Goal: Check status: Check status

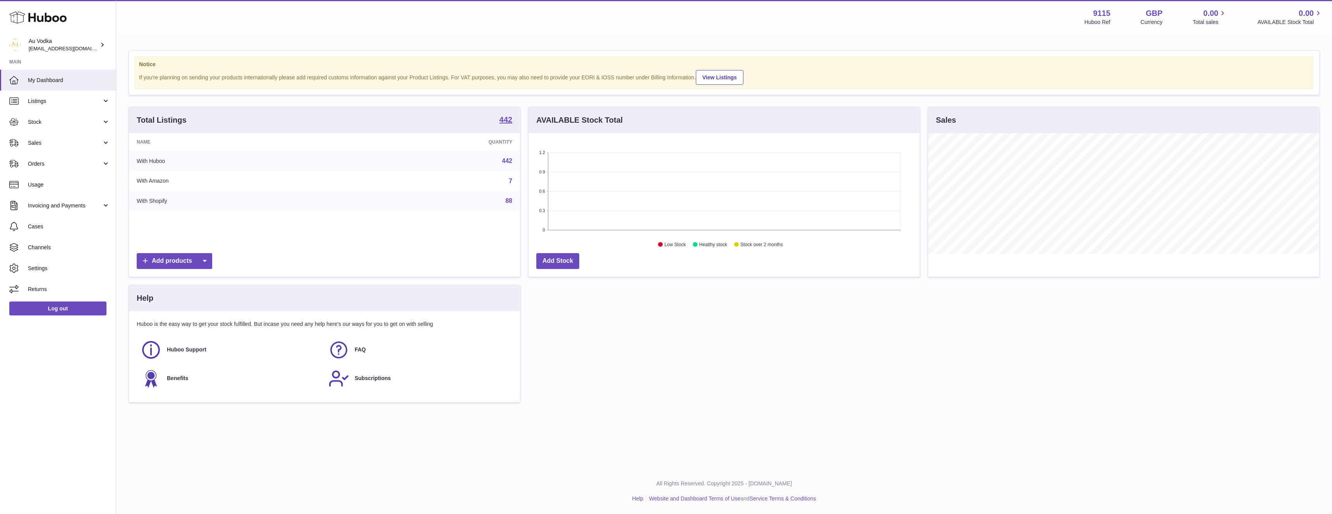
scroll to position [121, 391]
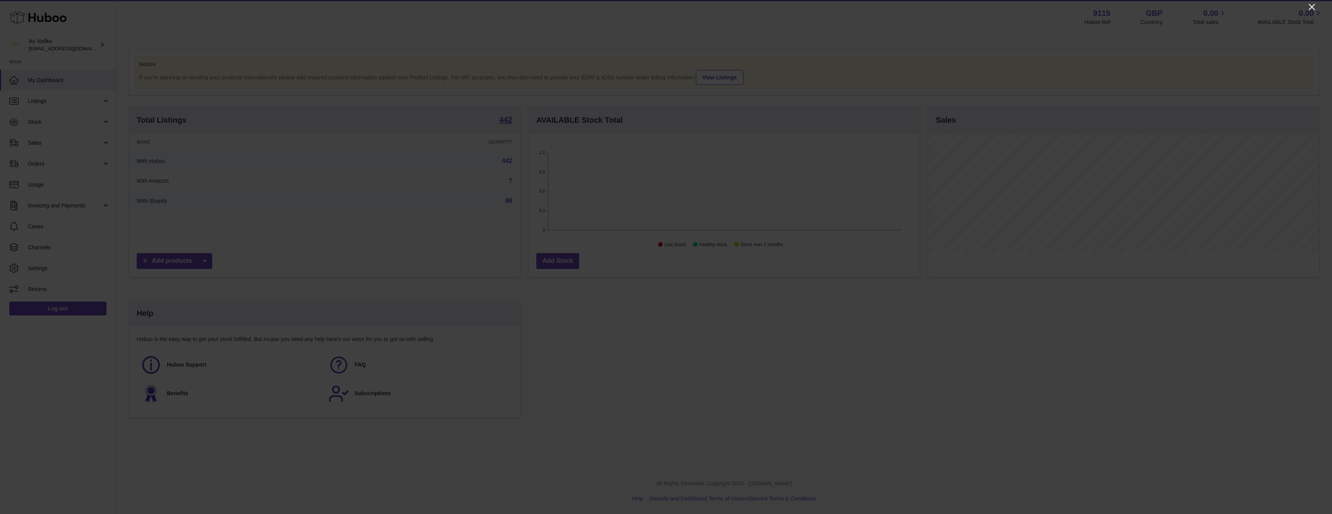
click at [1313, 7] on icon "Close" at bounding box center [1312, 7] width 6 height 6
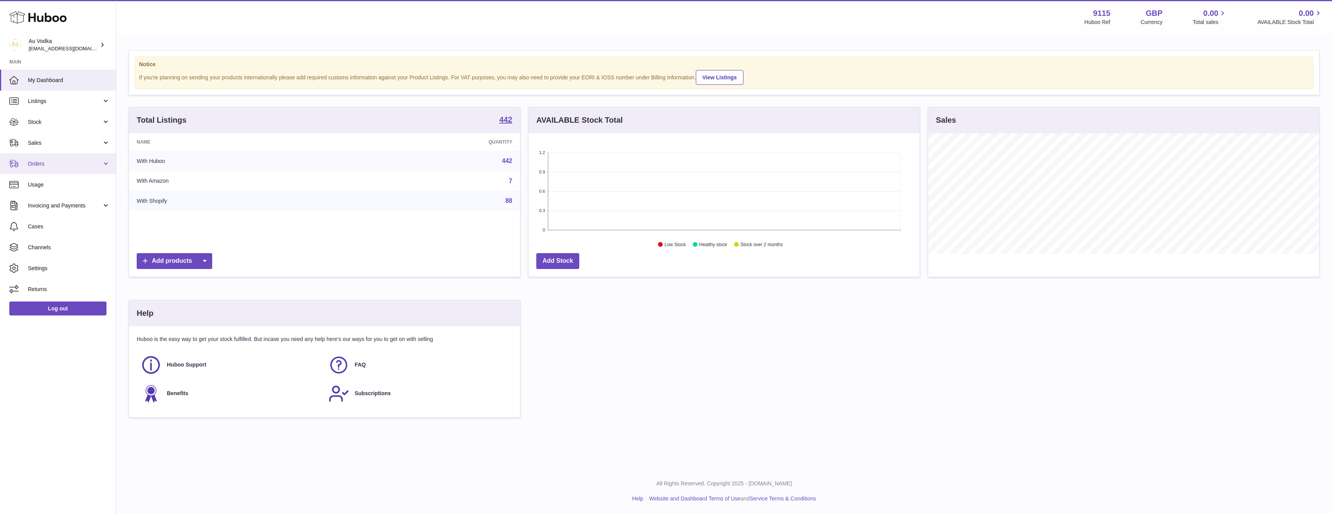
click at [61, 161] on span "Orders" at bounding box center [65, 163] width 74 height 7
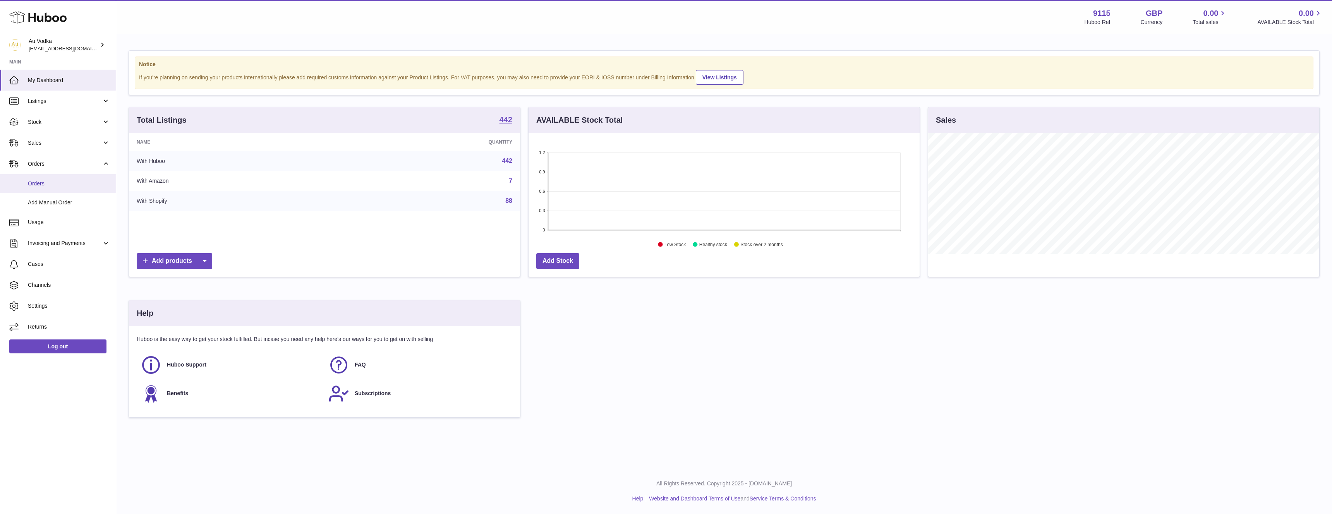
click at [64, 186] on span "Orders" at bounding box center [69, 183] width 82 height 7
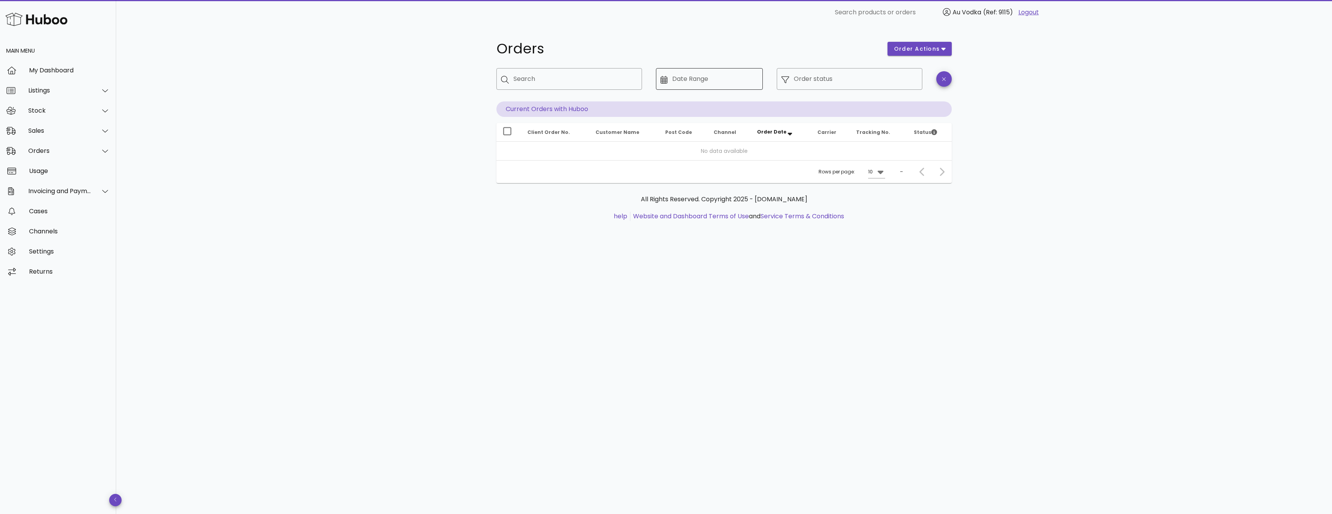
click at [678, 88] on div "Date Range" at bounding box center [715, 79] width 86 height 22
click at [666, 79] on icon at bounding box center [664, 80] width 7 height 8
click at [714, 78] on input "Date Range" at bounding box center [715, 79] width 86 height 12
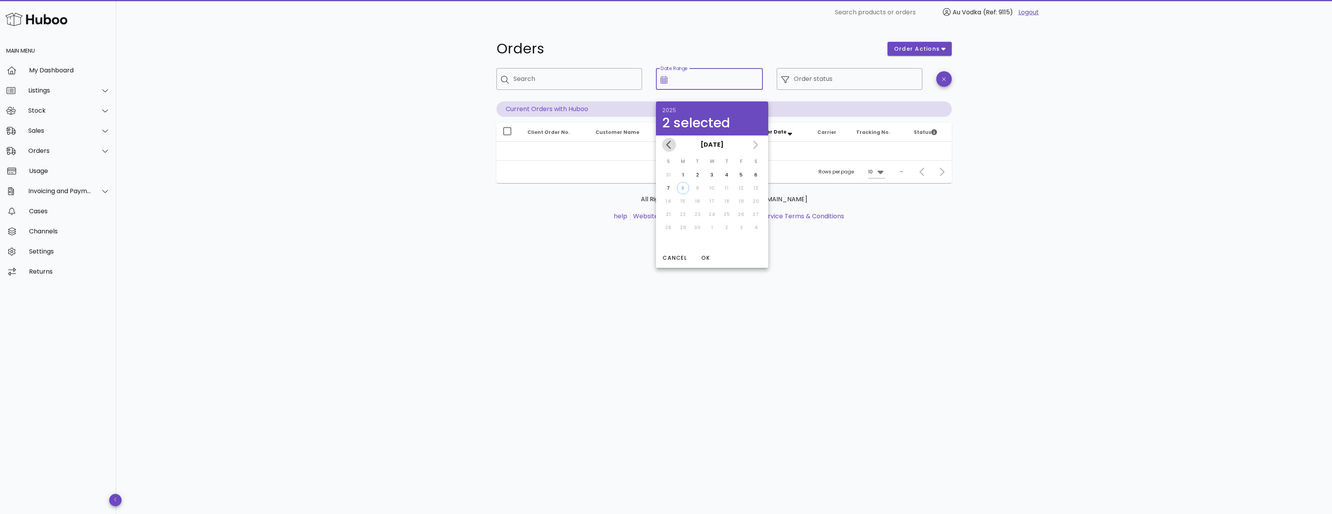
click at [666, 138] on button "Previous month" at bounding box center [669, 145] width 14 height 14
click at [668, 138] on button "Previous month" at bounding box center [669, 145] width 14 height 14
click at [668, 138] on div "[DATE] [DATE]" at bounding box center [712, 145] width 112 height 19
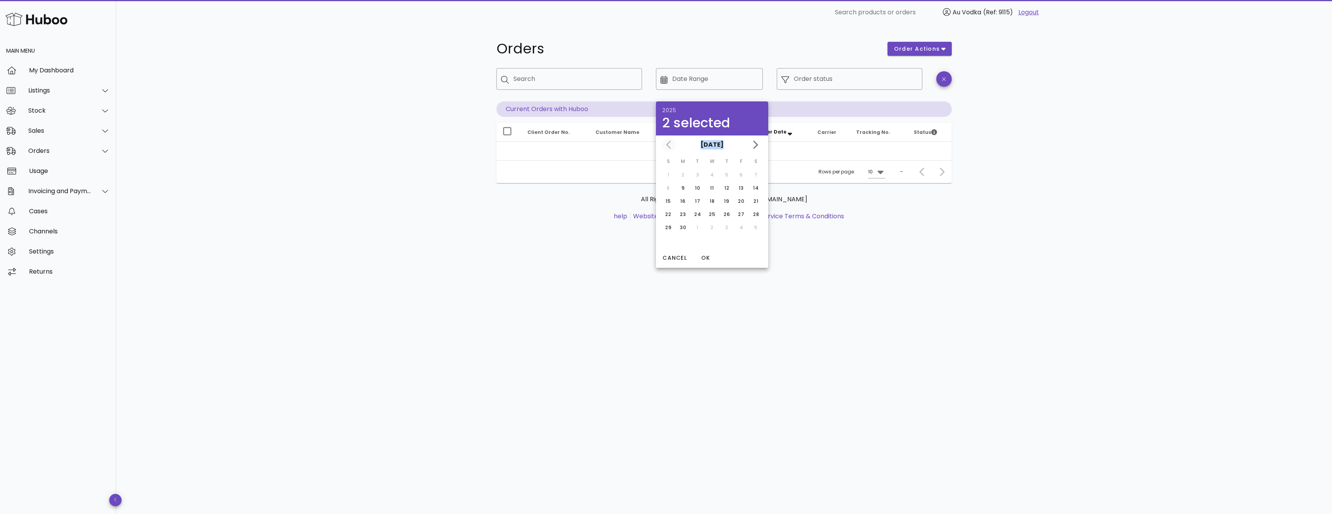
click at [668, 138] on div "[DATE] [DATE]" at bounding box center [712, 145] width 112 height 19
click at [669, 142] on div "[DATE]" at bounding box center [712, 145] width 112 height 19
click at [669, 144] on div "[DATE]" at bounding box center [712, 145] width 112 height 19
click at [758, 143] on icon "Next month" at bounding box center [755, 144] width 9 height 9
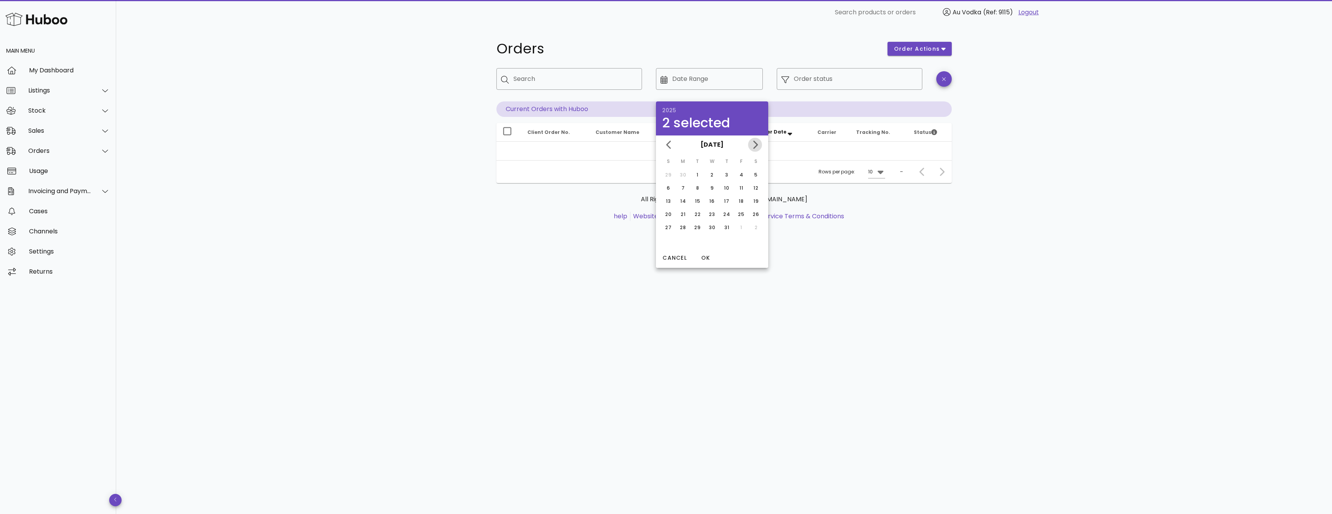
click at [758, 146] on icon "Next month" at bounding box center [755, 144] width 9 height 9
click at [667, 140] on icon "Previous month" at bounding box center [669, 144] width 9 height 9
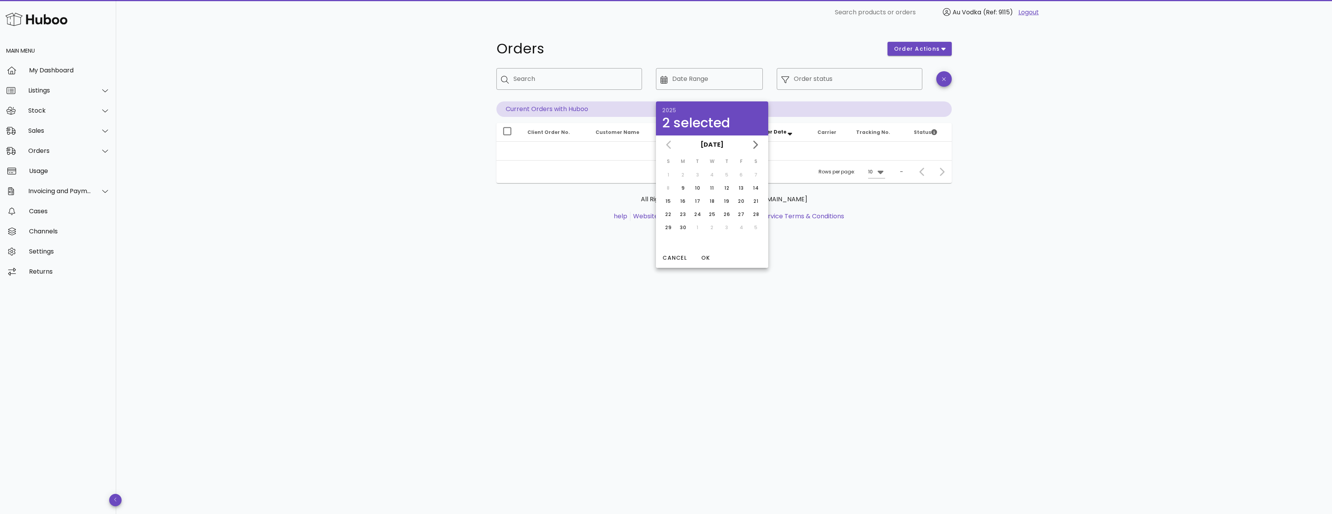
click at [414, 156] on div "Orders order actions ​ Search ​ Date Range ​ Order status Current Orders with H…" at bounding box center [724, 270] width 1216 height 490
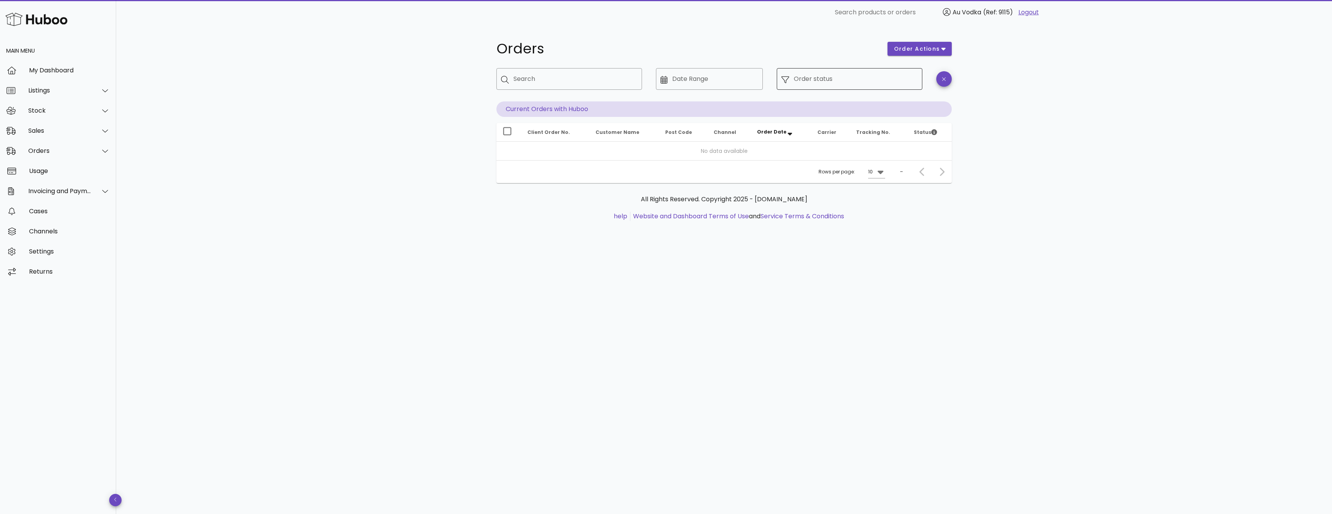
click at [815, 72] on div "Order status" at bounding box center [856, 79] width 124 height 22
click at [579, 81] on input "Search" at bounding box center [575, 79] width 122 height 12
click at [709, 82] on input "Date Range" at bounding box center [715, 79] width 86 height 12
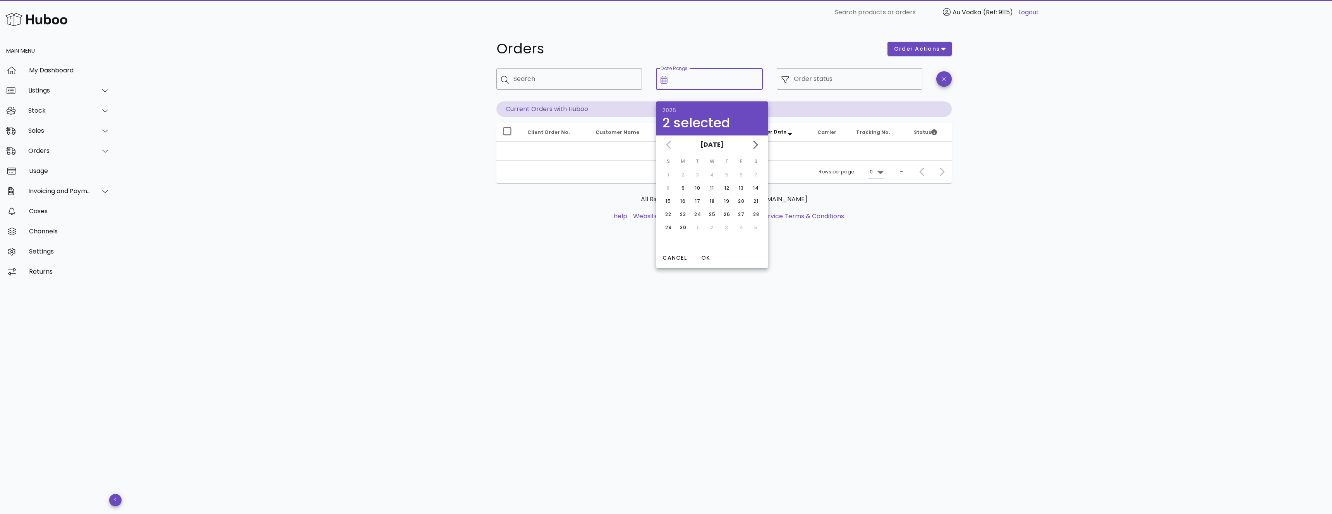
click at [673, 143] on div "[DATE]" at bounding box center [712, 145] width 112 height 19
click at [668, 142] on div "[DATE]" at bounding box center [712, 145] width 112 height 19
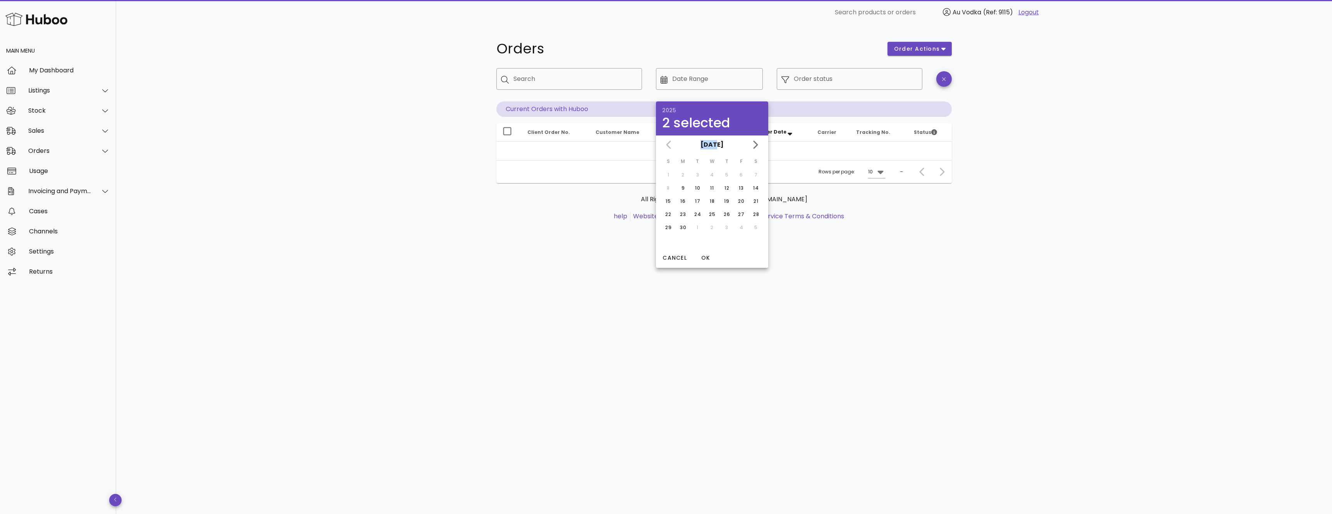
click at [668, 142] on div "[DATE]" at bounding box center [712, 145] width 112 height 19
click at [672, 253] on button "Cancel" at bounding box center [674, 258] width 31 height 14
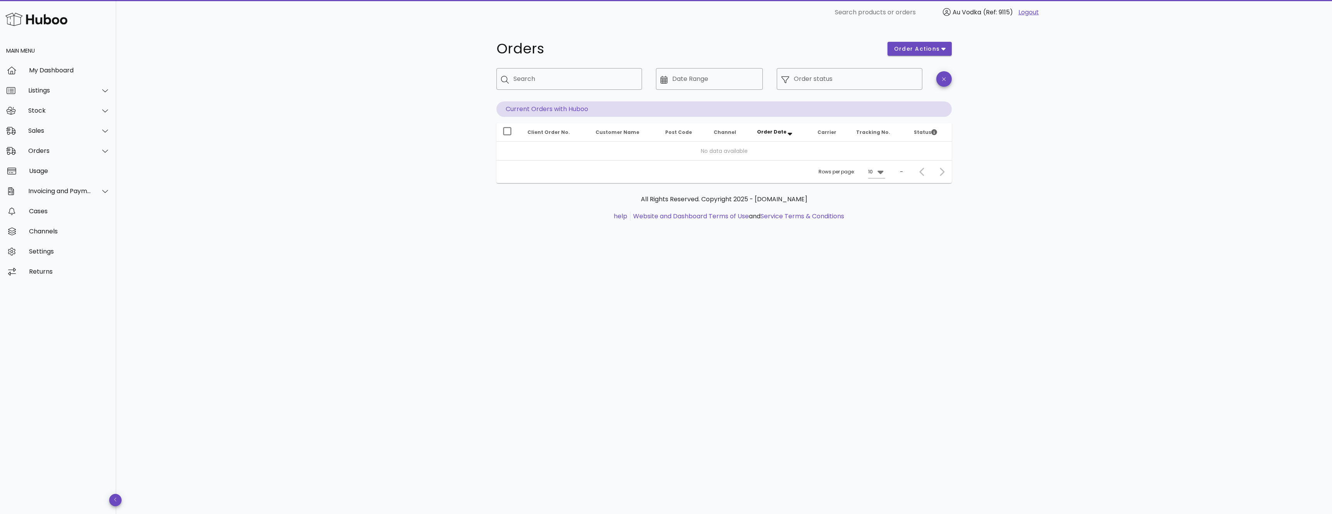
click at [693, 65] on div "​ Date Range" at bounding box center [709, 85] width 116 height 43
click at [688, 77] on input "Date Range" at bounding box center [715, 79] width 86 height 12
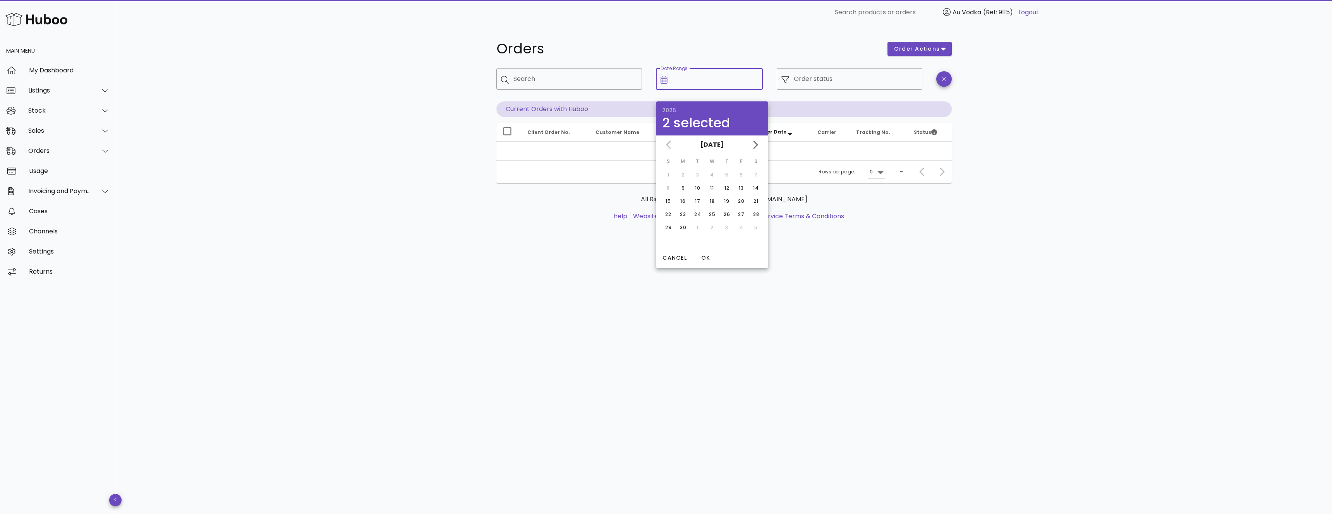
click at [670, 144] on div "[DATE]" at bounding box center [712, 145] width 112 height 19
click at [621, 30] on div "Orders order actions ​ Search ​ Date Range ​ Order status Current Orders with H…" at bounding box center [724, 135] width 493 height 221
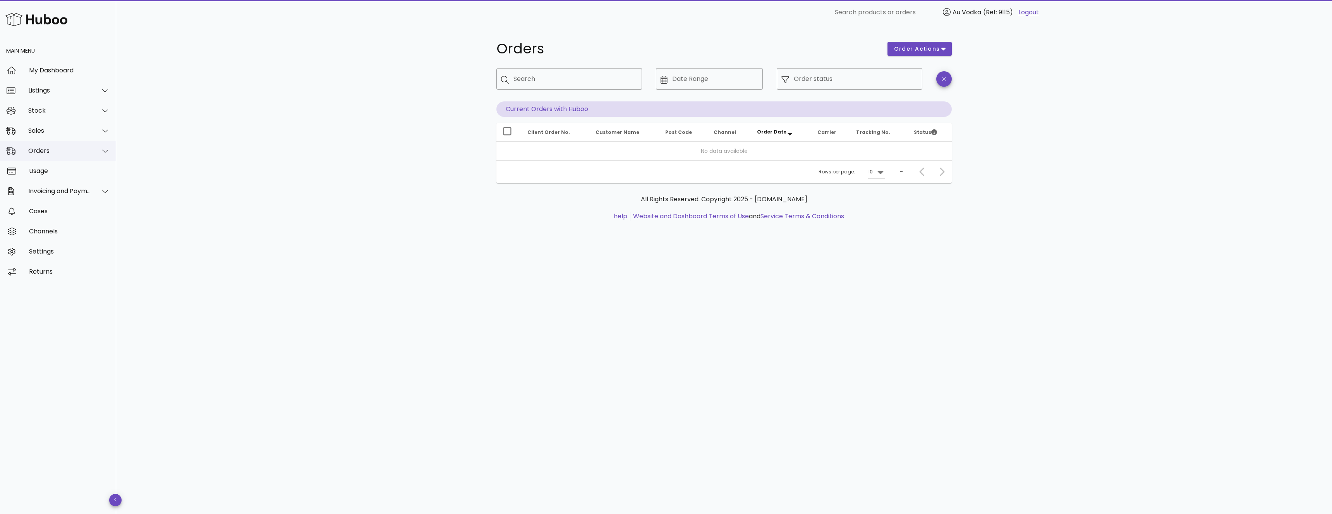
click at [81, 150] on div "Orders" at bounding box center [59, 150] width 63 height 7
